Goal: Check status: Check status

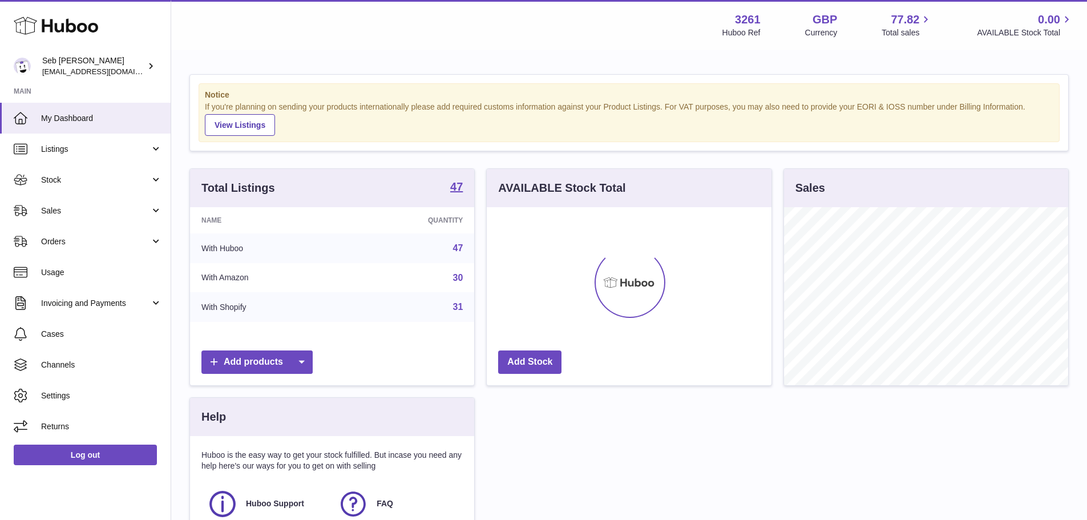
scroll to position [178, 285]
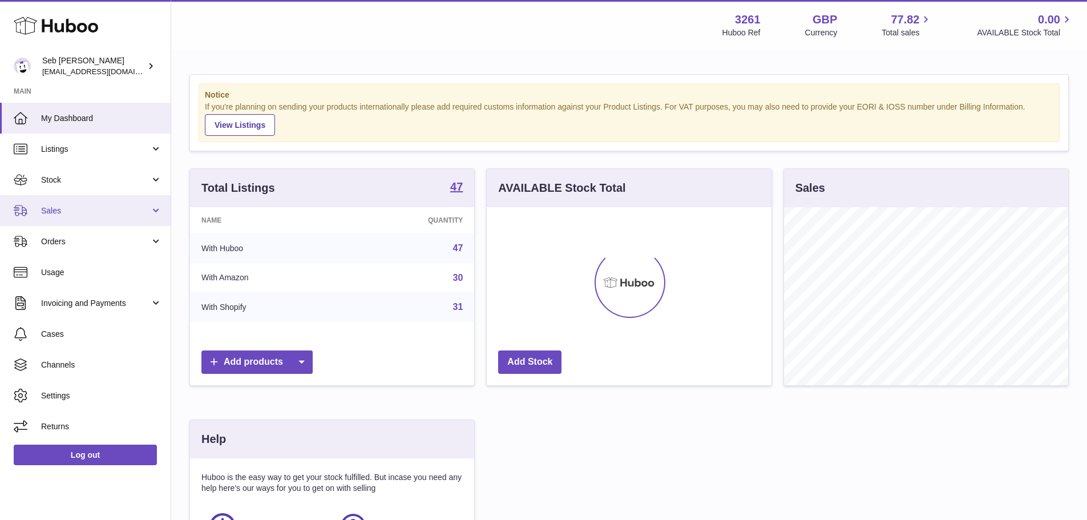
click at [81, 215] on span "Sales" at bounding box center [95, 210] width 109 height 11
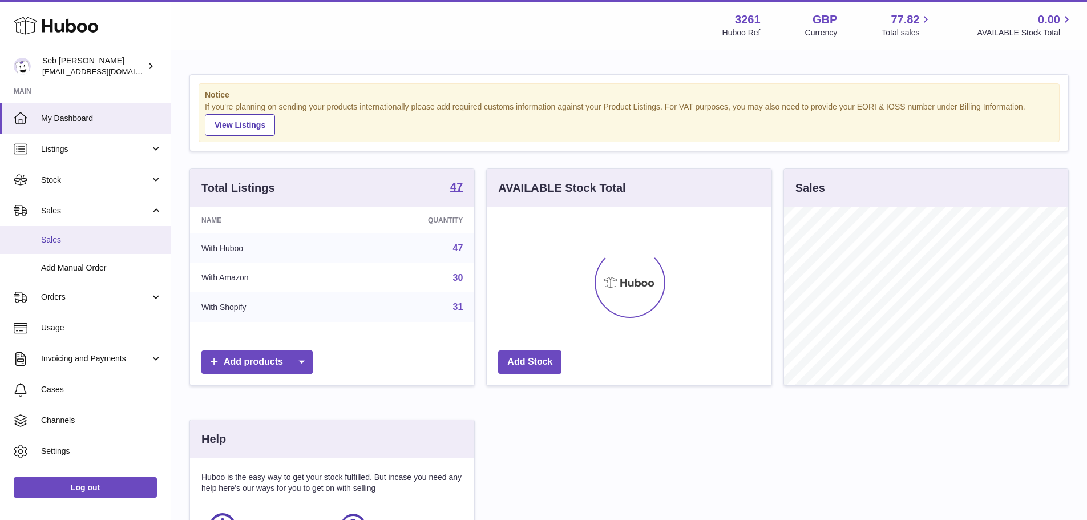
click at [80, 233] on link "Sales" at bounding box center [85, 240] width 171 height 28
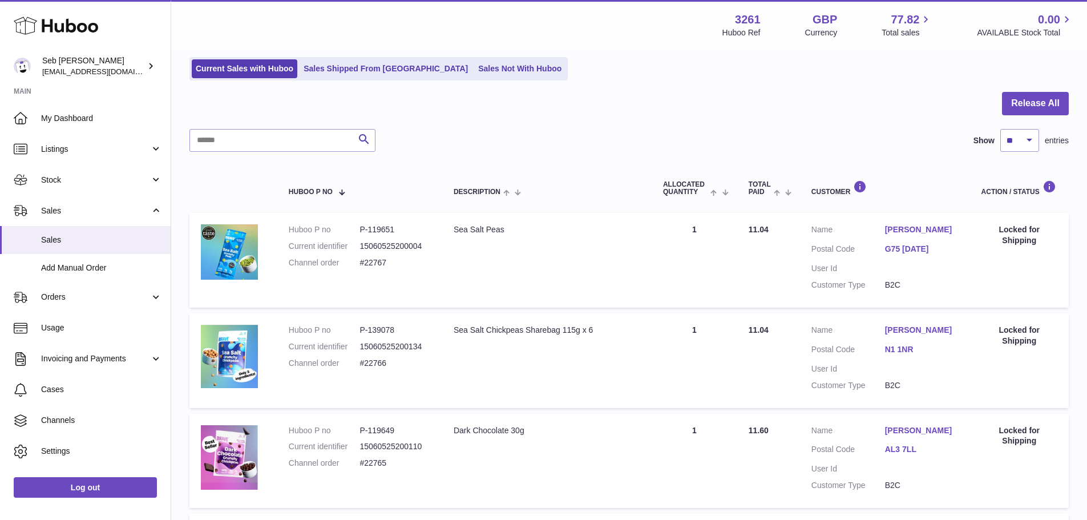
scroll to position [27, 0]
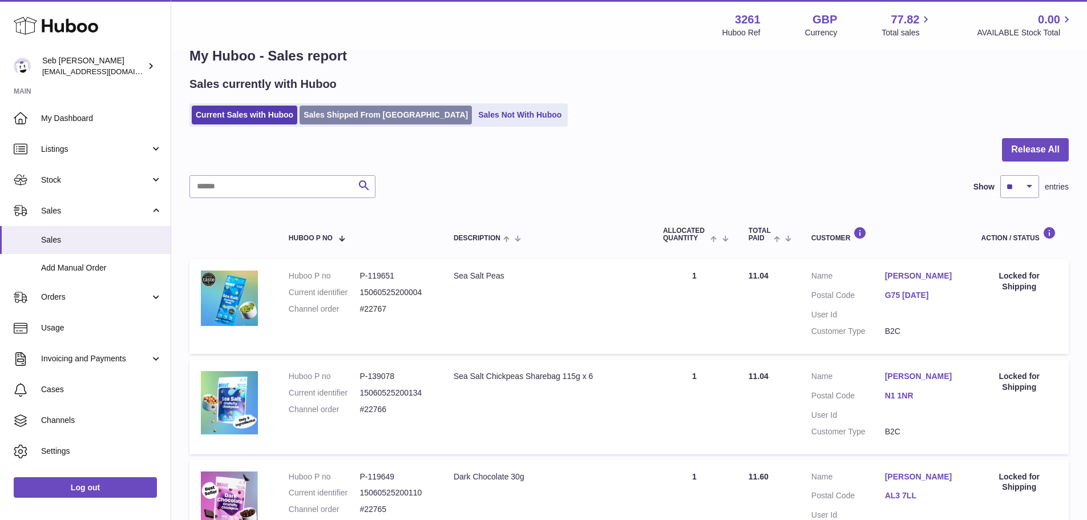
drag, startPoint x: 319, startPoint y: 120, endPoint x: 329, endPoint y: 124, distance: 10.0
click at [319, 120] on link "Sales Shipped From [GEOGRAPHIC_DATA]" at bounding box center [386, 115] width 172 height 19
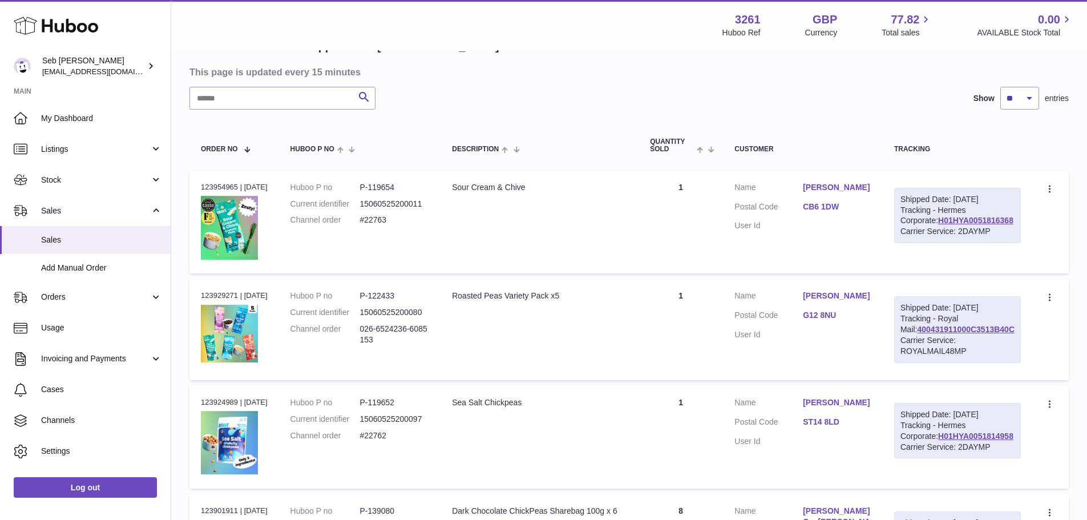
scroll to position [14, 0]
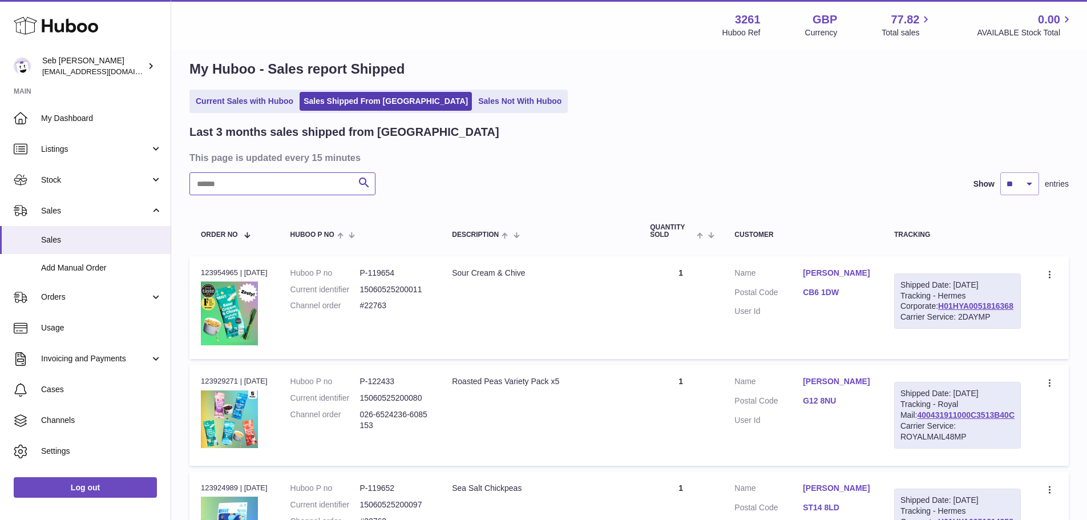
click at [310, 179] on input "text" at bounding box center [282, 183] width 186 height 23
paste input "**********"
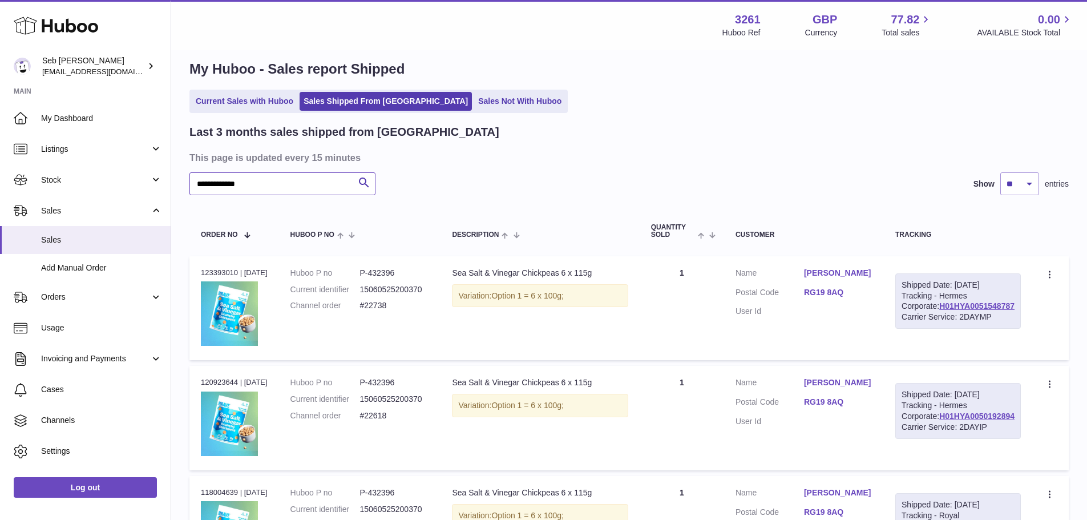
type input "**********"
click at [622, 136] on div "Last 3 months sales shipped from Huboo" at bounding box center [628, 131] width 879 height 15
click at [217, 274] on div "Order no 123393010 | 24th Aug" at bounding box center [234, 273] width 67 height 10
copy div "123393010"
